Goal: Information Seeking & Learning: Learn about a topic

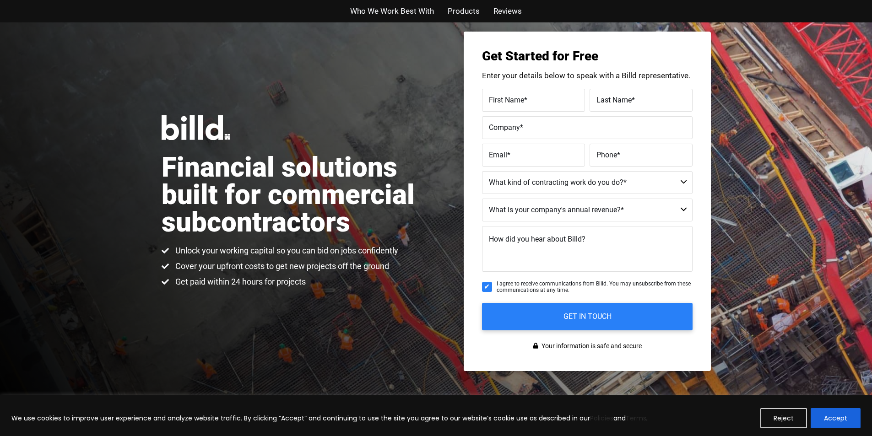
scroll to position [18, 0]
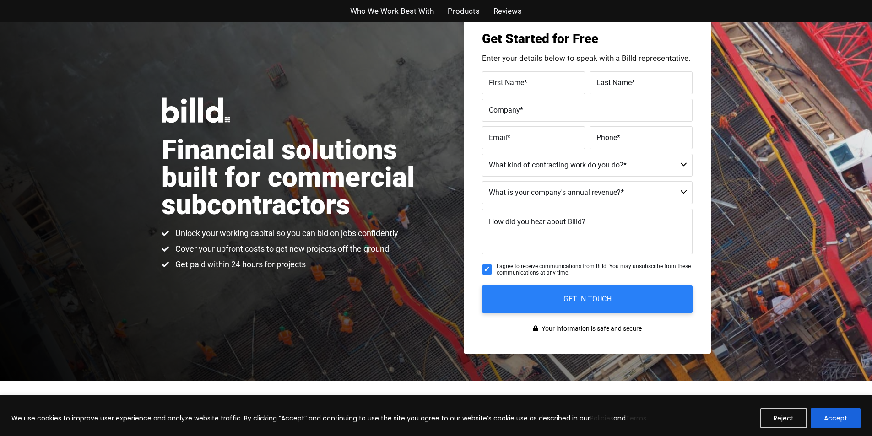
click at [454, 17] on span "Products" at bounding box center [464, 11] width 32 height 13
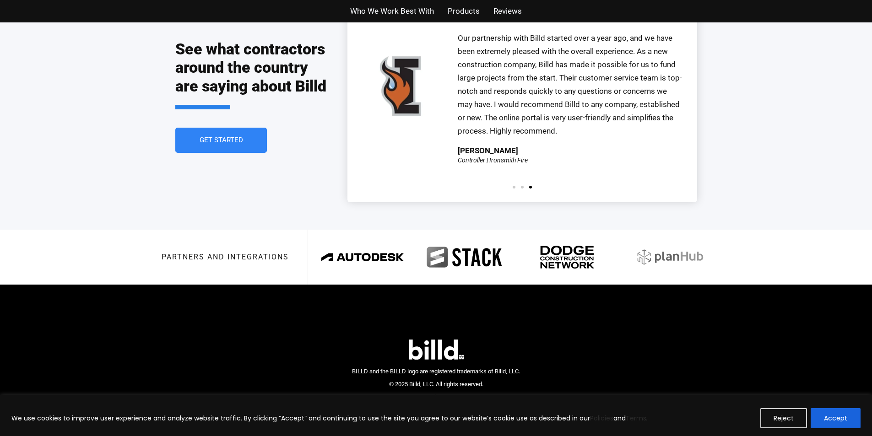
scroll to position [2060, 0]
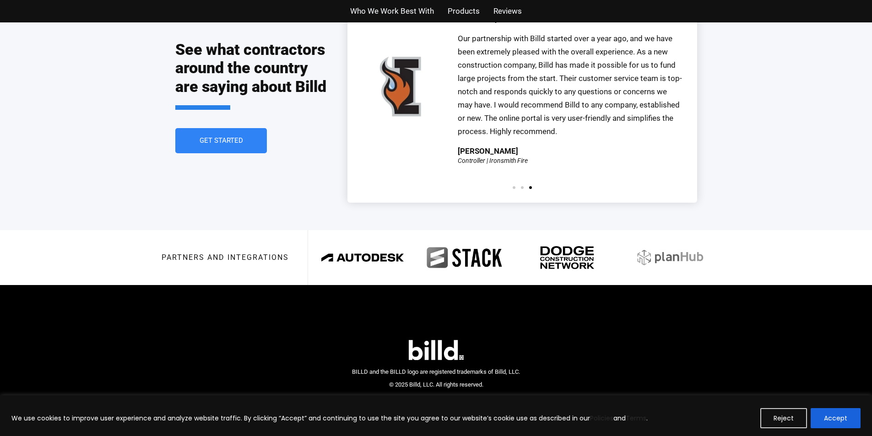
click at [456, 11] on span "Products" at bounding box center [464, 11] width 32 height 13
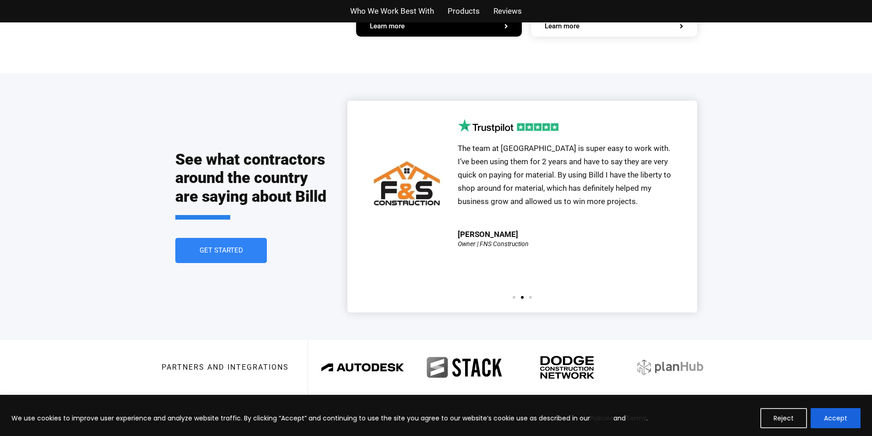
scroll to position [2061, 0]
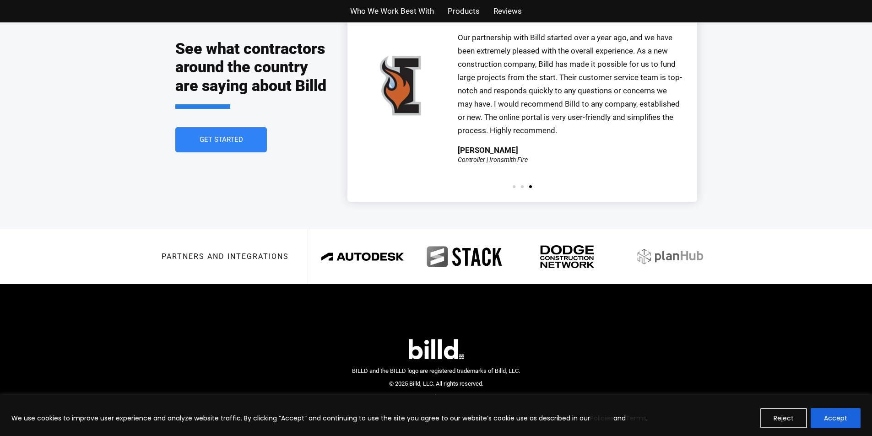
click at [353, 6] on span "Who We Work Best With" at bounding box center [392, 11] width 84 height 13
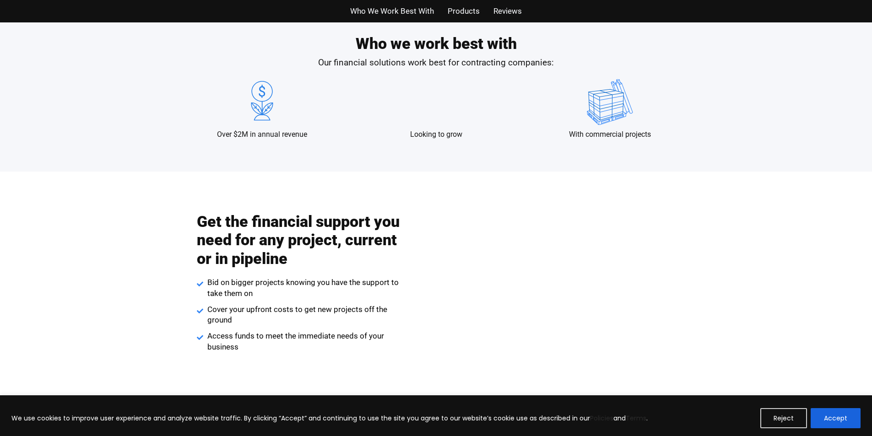
scroll to position [886, 0]
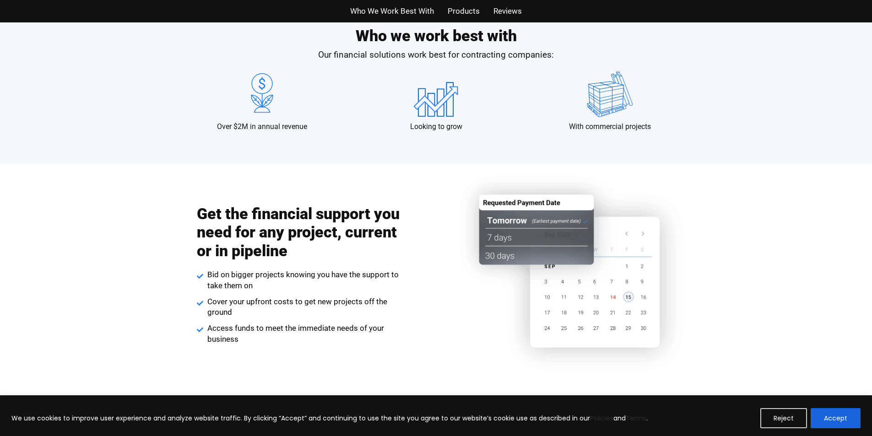
click at [498, 12] on span "Reviews" at bounding box center [508, 11] width 28 height 13
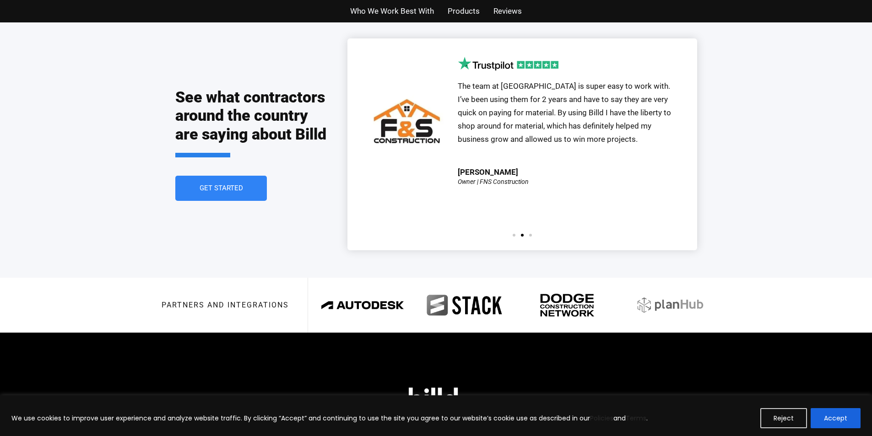
scroll to position [2015, 0]
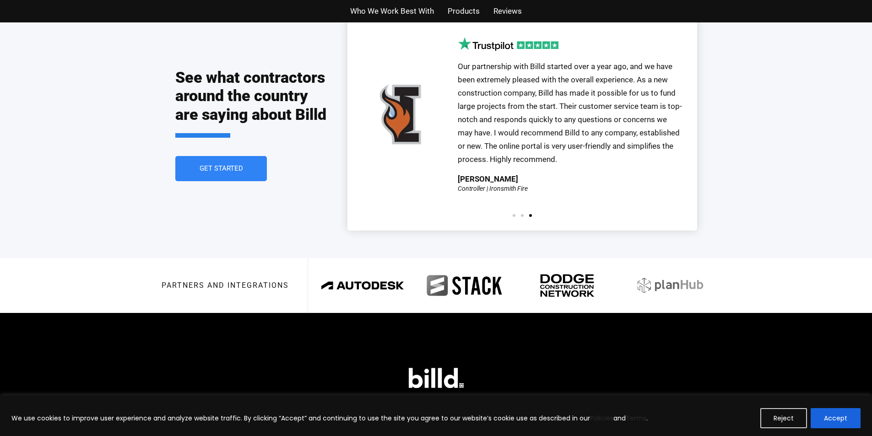
click at [494, 5] on span "Reviews" at bounding box center [508, 11] width 28 height 13
